Goal: Navigation & Orientation: Find specific page/section

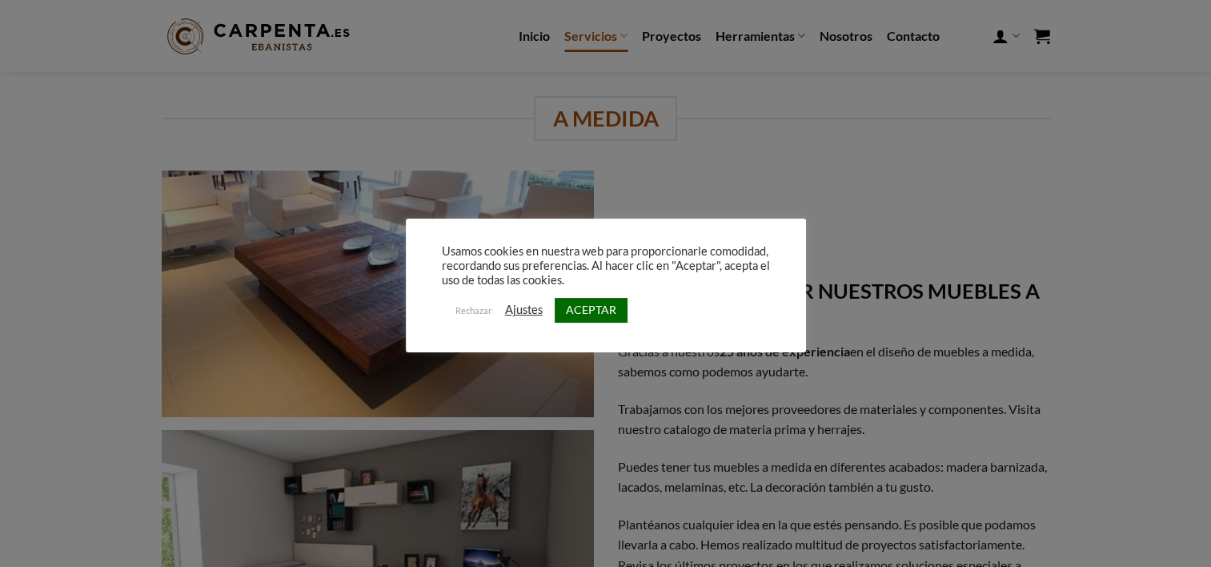
click at [580, 303] on link "ACEPTAR" at bounding box center [591, 310] width 73 height 25
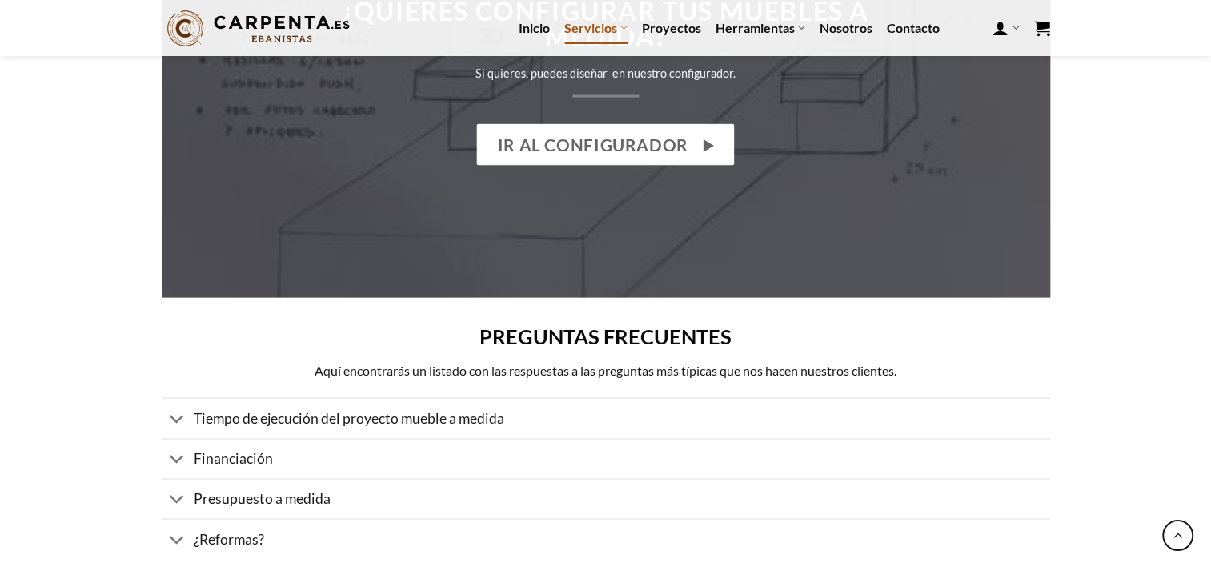
scroll to position [2642, 0]
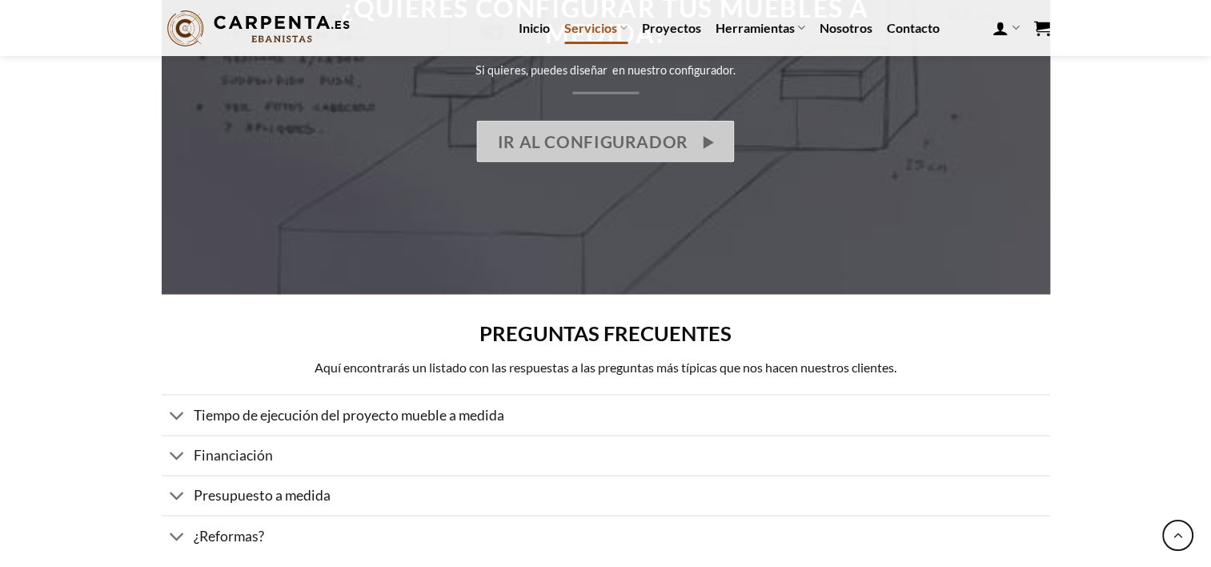
click at [540, 148] on span "IR AL CONFIGURADOR" at bounding box center [593, 140] width 191 height 26
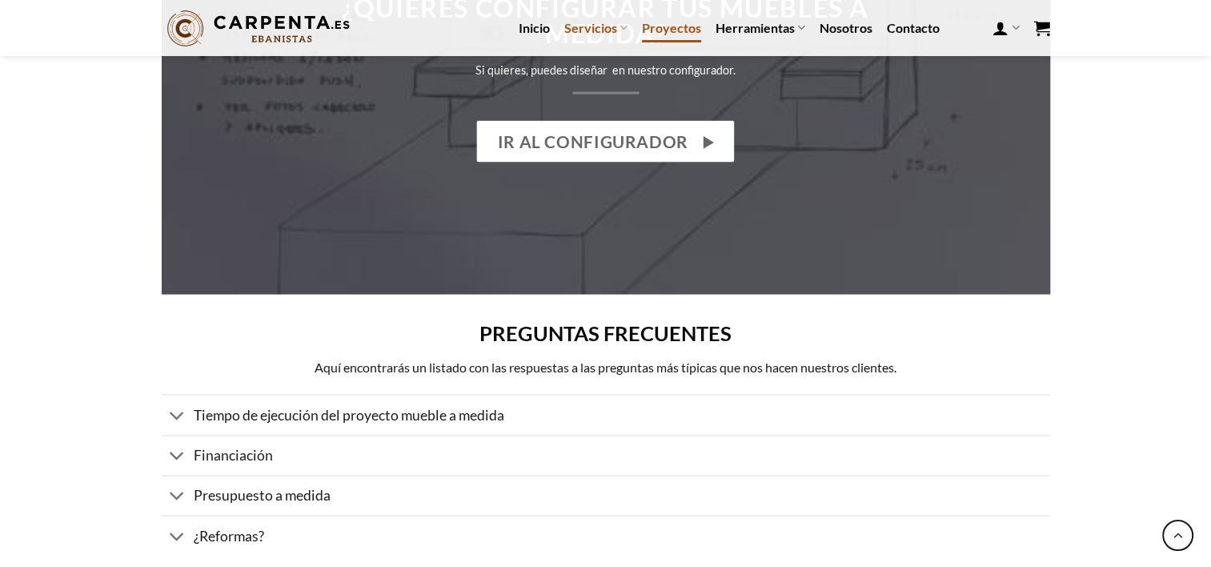
click at [681, 26] on link "Proyectos" at bounding box center [671, 28] width 59 height 29
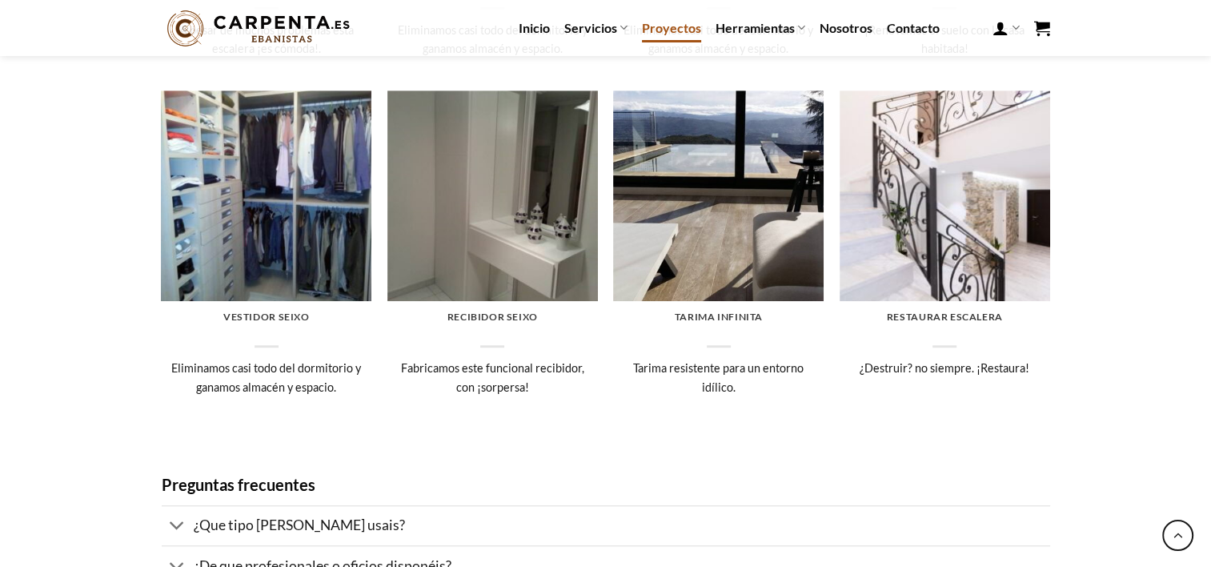
scroll to position [1281, 0]
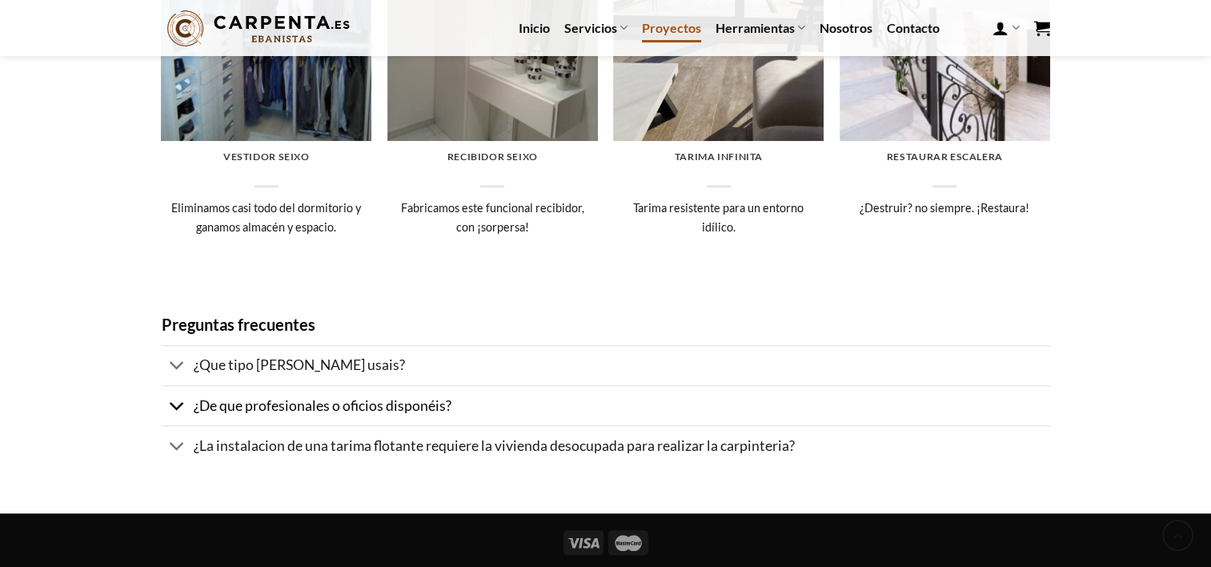
click at [186, 400] on button at bounding box center [177, 407] width 31 height 34
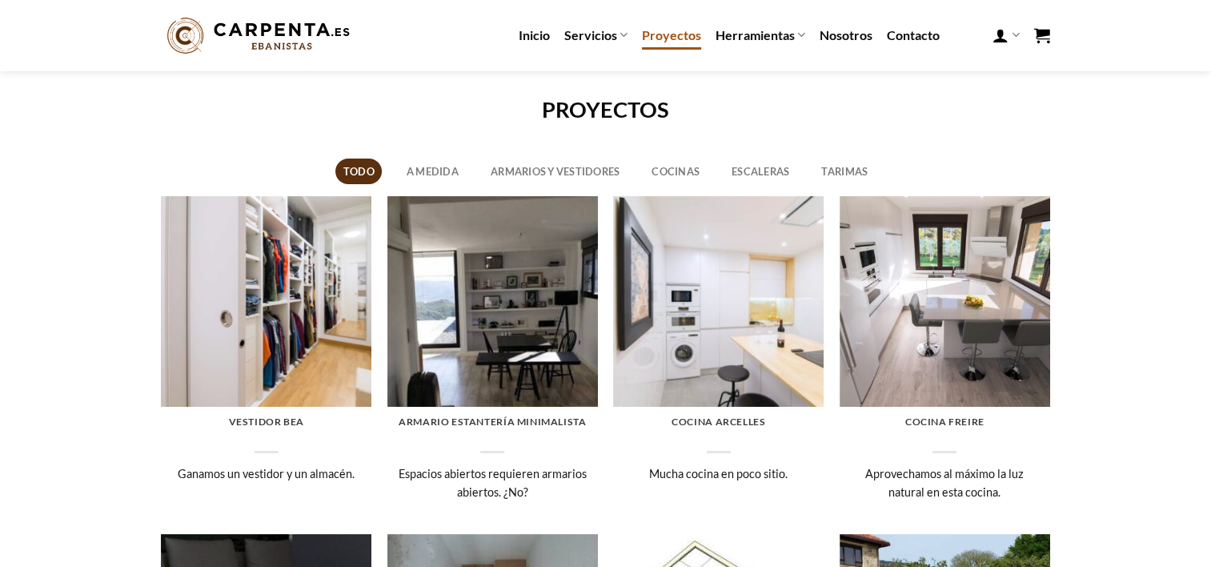
scroll to position [0, 0]
click at [506, 310] on img at bounding box center [492, 302] width 211 height 211
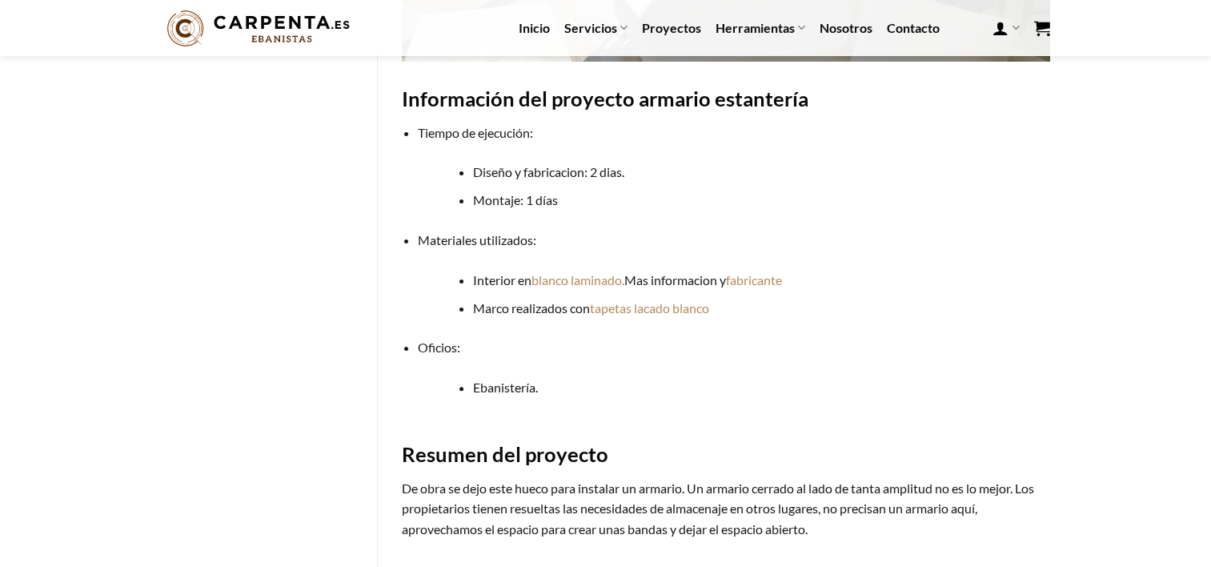
scroll to position [400, 0]
click at [757, 280] on link "fabricante" at bounding box center [754, 278] width 56 height 15
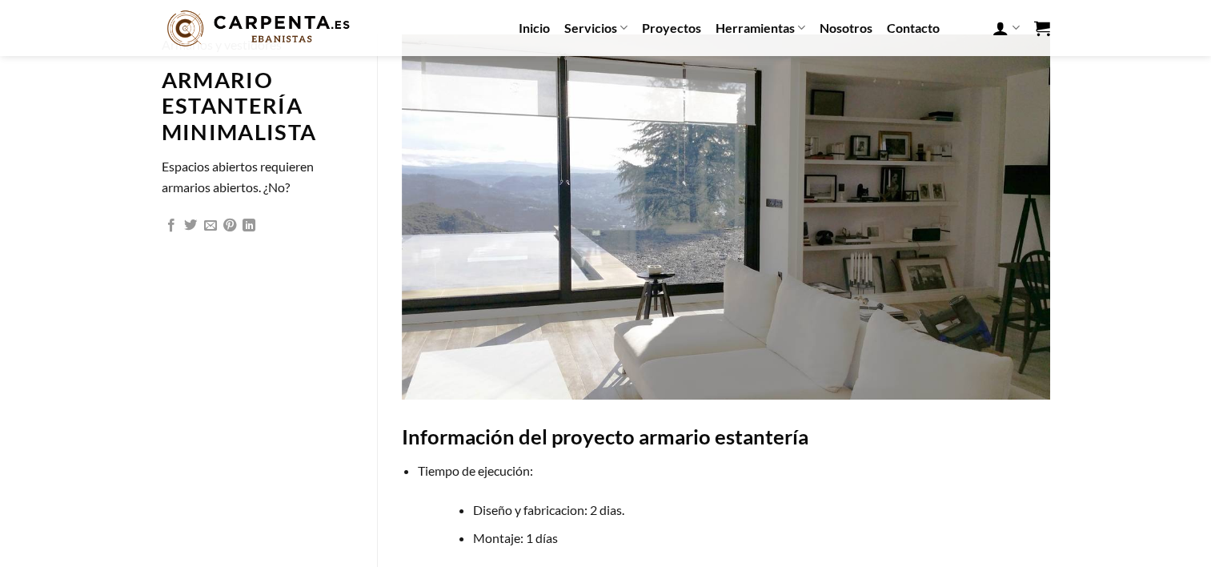
scroll to position [0, 0]
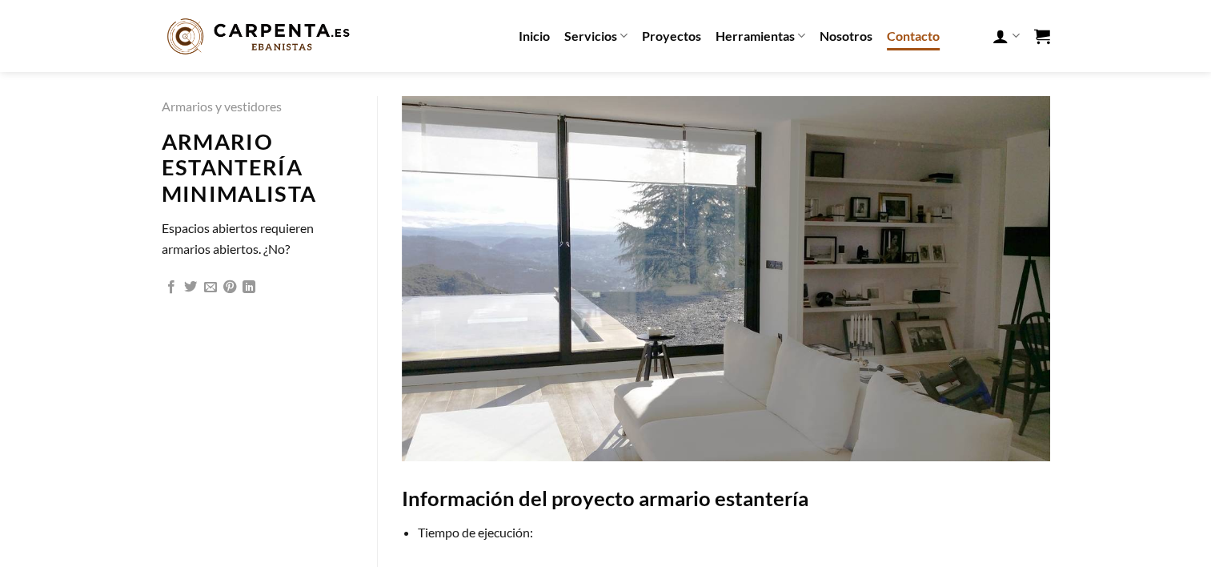
click at [914, 33] on link "Contacto" at bounding box center [913, 36] width 53 height 29
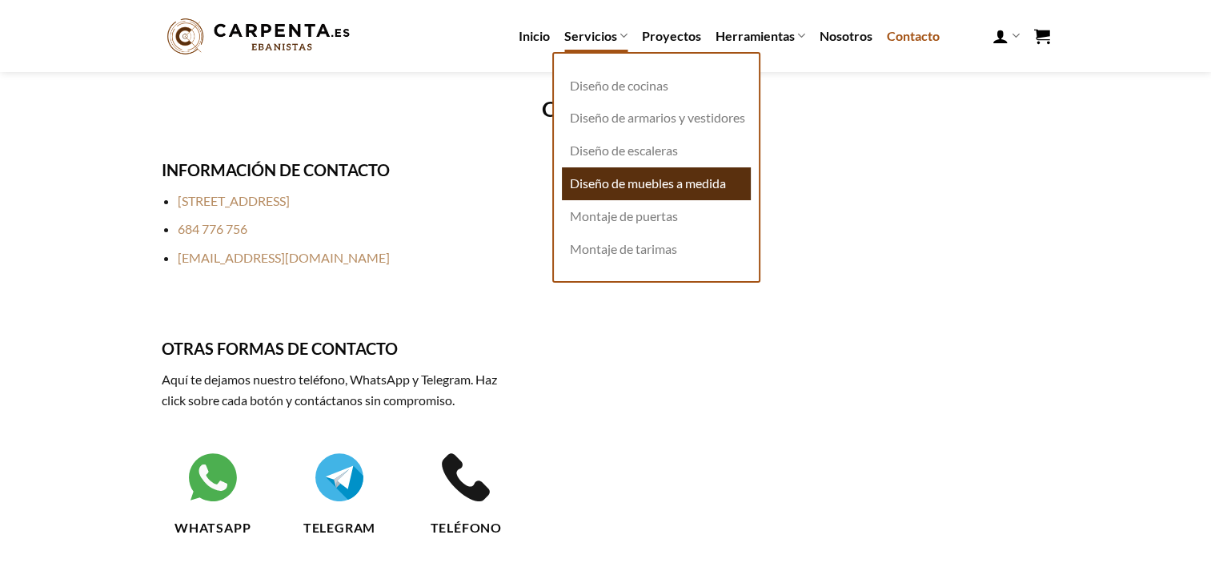
click at [630, 193] on link "Diseño de muebles a medida" at bounding box center [656, 183] width 189 height 33
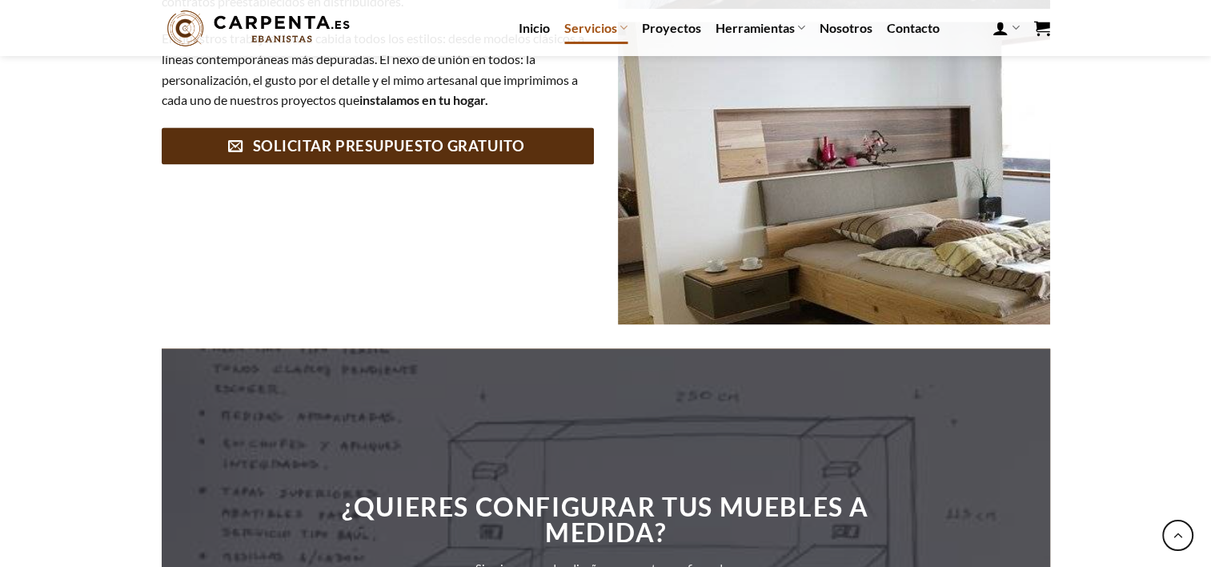
scroll to position [2401, 0]
